Goal: Task Accomplishment & Management: Manage account settings

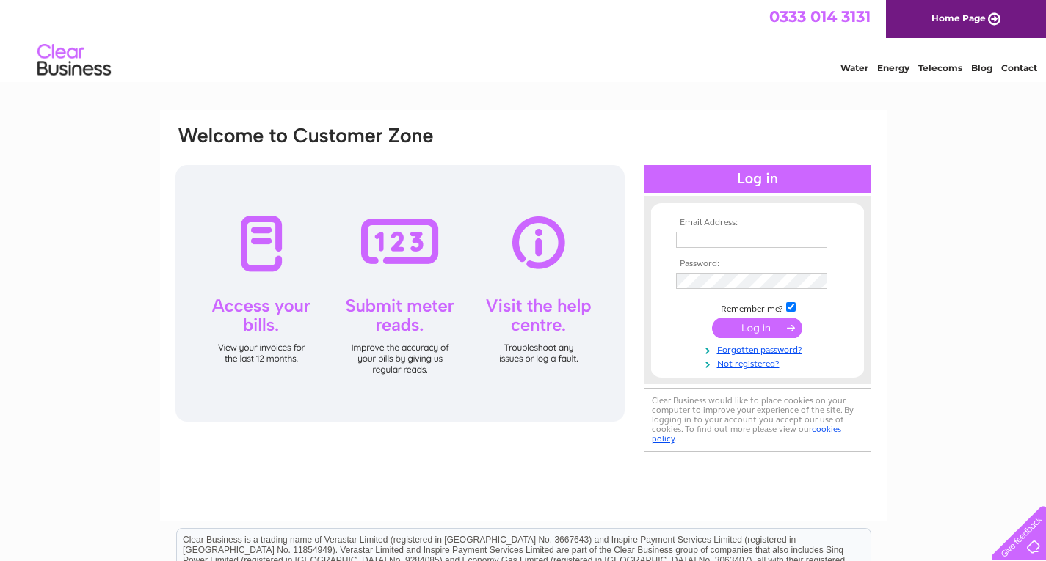
click at [766, 240] on input "text" at bounding box center [751, 240] width 151 height 16
type input "malauto8989@aol.com"
click at [712, 319] on input "submit" at bounding box center [757, 329] width 90 height 21
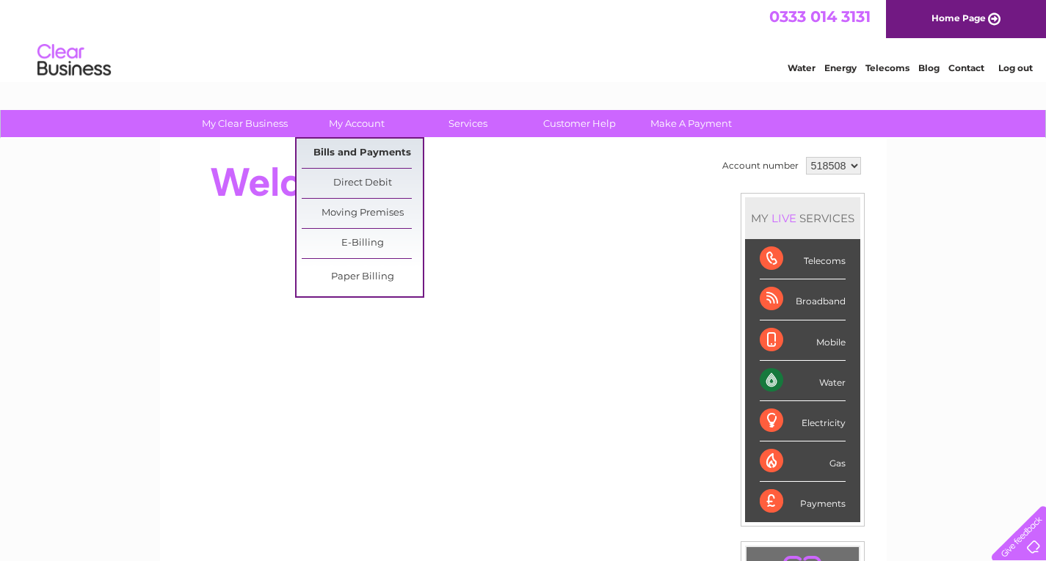
click at [360, 148] on link "Bills and Payments" at bounding box center [362, 153] width 121 height 29
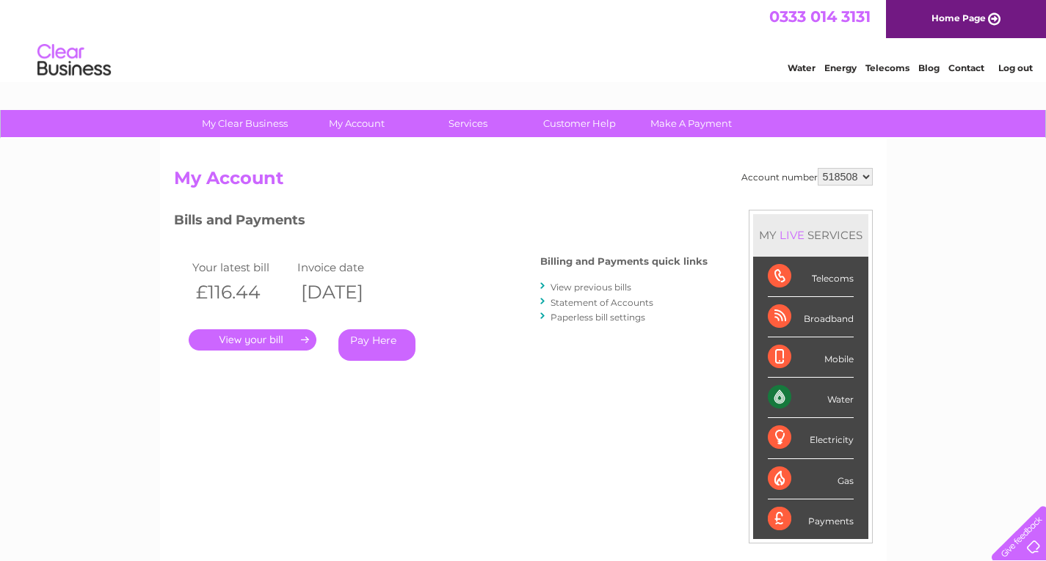
click at [276, 337] on link "." at bounding box center [253, 340] width 128 height 21
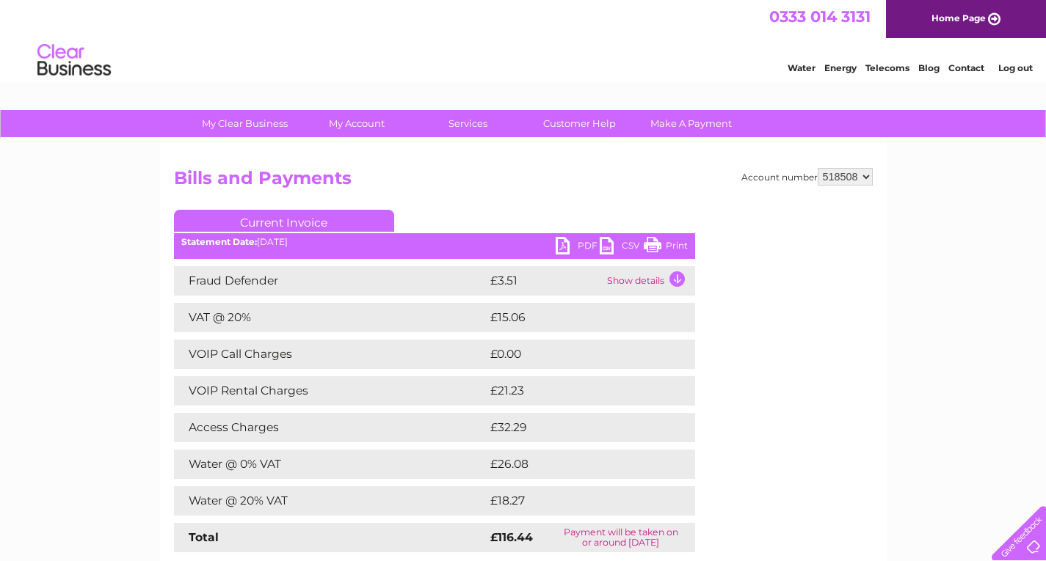
click at [653, 247] on link "Print" at bounding box center [666, 247] width 44 height 21
click at [562, 247] on link "PDF" at bounding box center [578, 247] width 44 height 21
click at [777, 392] on div "Account number 518508 Bills and Payments Current Invoice PDF CSV Print" at bounding box center [523, 374] width 699 height 412
